Goal: Information Seeking & Learning: Find specific fact

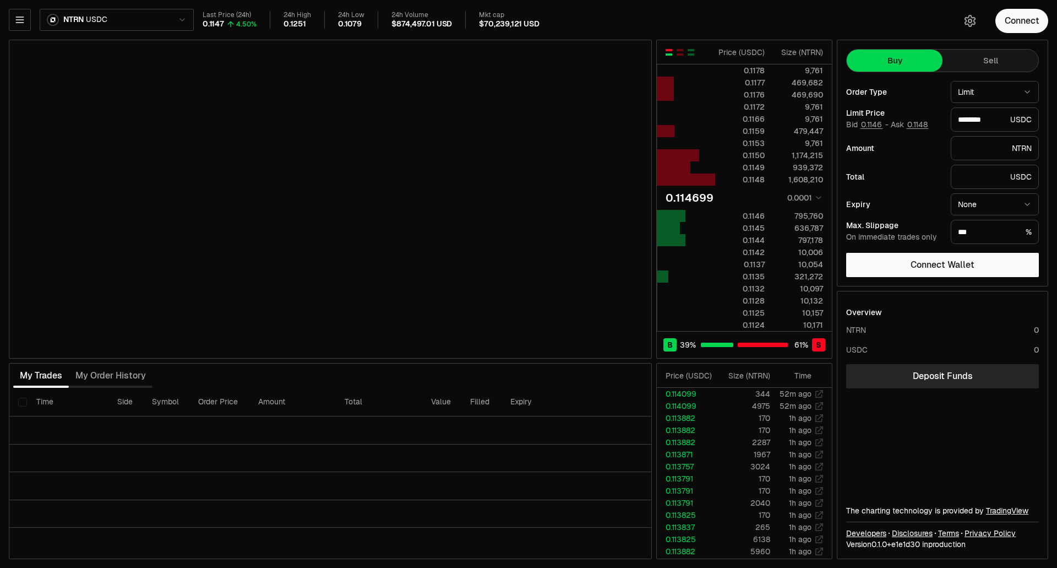
click at [699, 198] on div "0.114699" at bounding box center [690, 197] width 48 height 15
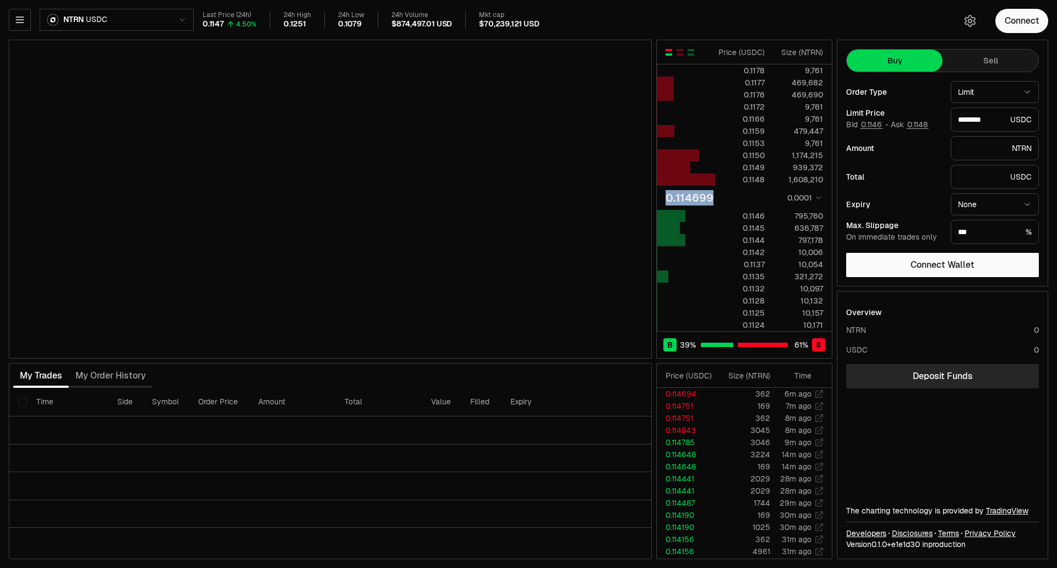
click at [699, 198] on div "0.114699" at bounding box center [690, 197] width 48 height 15
drag, startPoint x: 668, startPoint y: 199, endPoint x: 711, endPoint y: 199, distance: 43.5
click at [711, 199] on div "0.114699 0.0001" at bounding box center [744, 197] width 157 height 15
click at [667, 199] on div "0.114699" at bounding box center [690, 197] width 48 height 15
drag, startPoint x: 660, startPoint y: 199, endPoint x: 737, endPoint y: 199, distance: 77.1
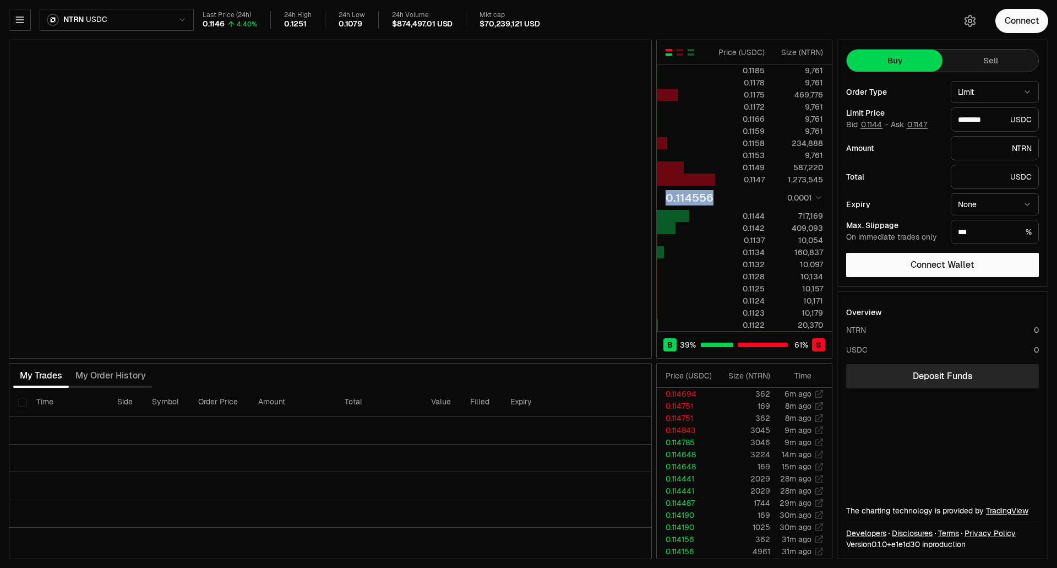
click at [737, 199] on td "0.114556 0.0001" at bounding box center [744, 198] width 175 height 24
click at [737, 199] on div "0.114556 0.0001" at bounding box center [744, 197] width 157 height 15
click at [757, 201] on div "0.114556 0.0001" at bounding box center [744, 197] width 157 height 15
drag, startPoint x: 735, startPoint y: 204, endPoint x: 664, endPoint y: 204, distance: 71.0
click at [664, 204] on td "0.114556 0.0001" at bounding box center [744, 198] width 175 height 24
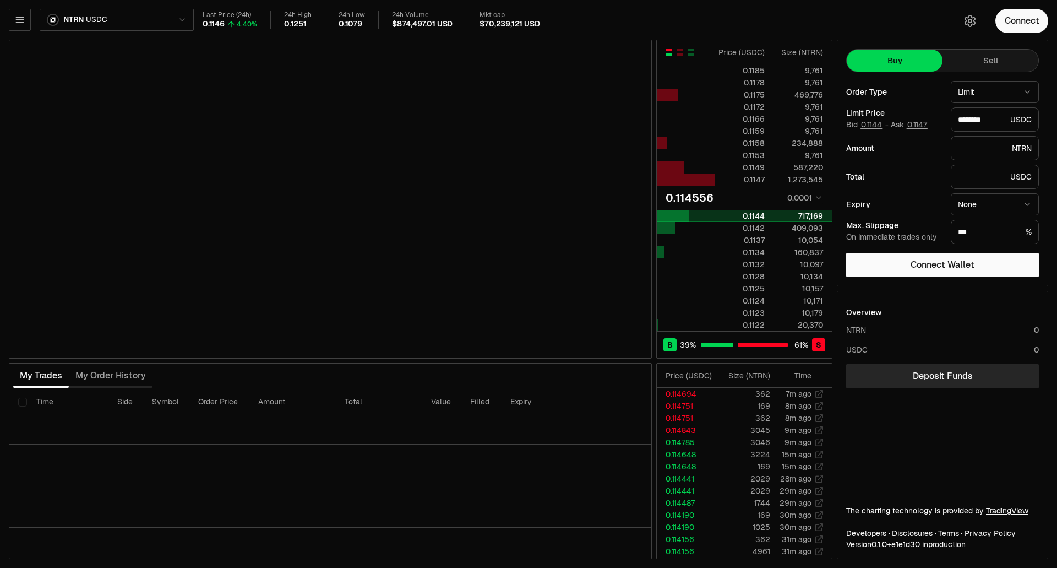
click at [669, 221] on div at bounding box center [673, 216] width 32 height 12
click at [672, 228] on div at bounding box center [666, 228] width 19 height 12
click at [697, 230] on div at bounding box center [686, 227] width 58 height 11
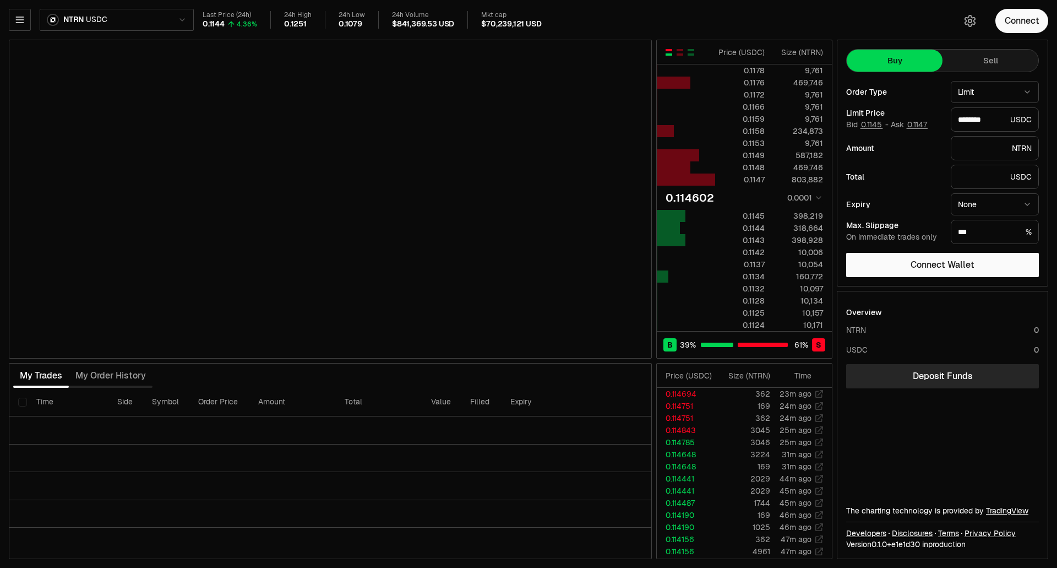
type input "********"
